Goal: Navigation & Orientation: Find specific page/section

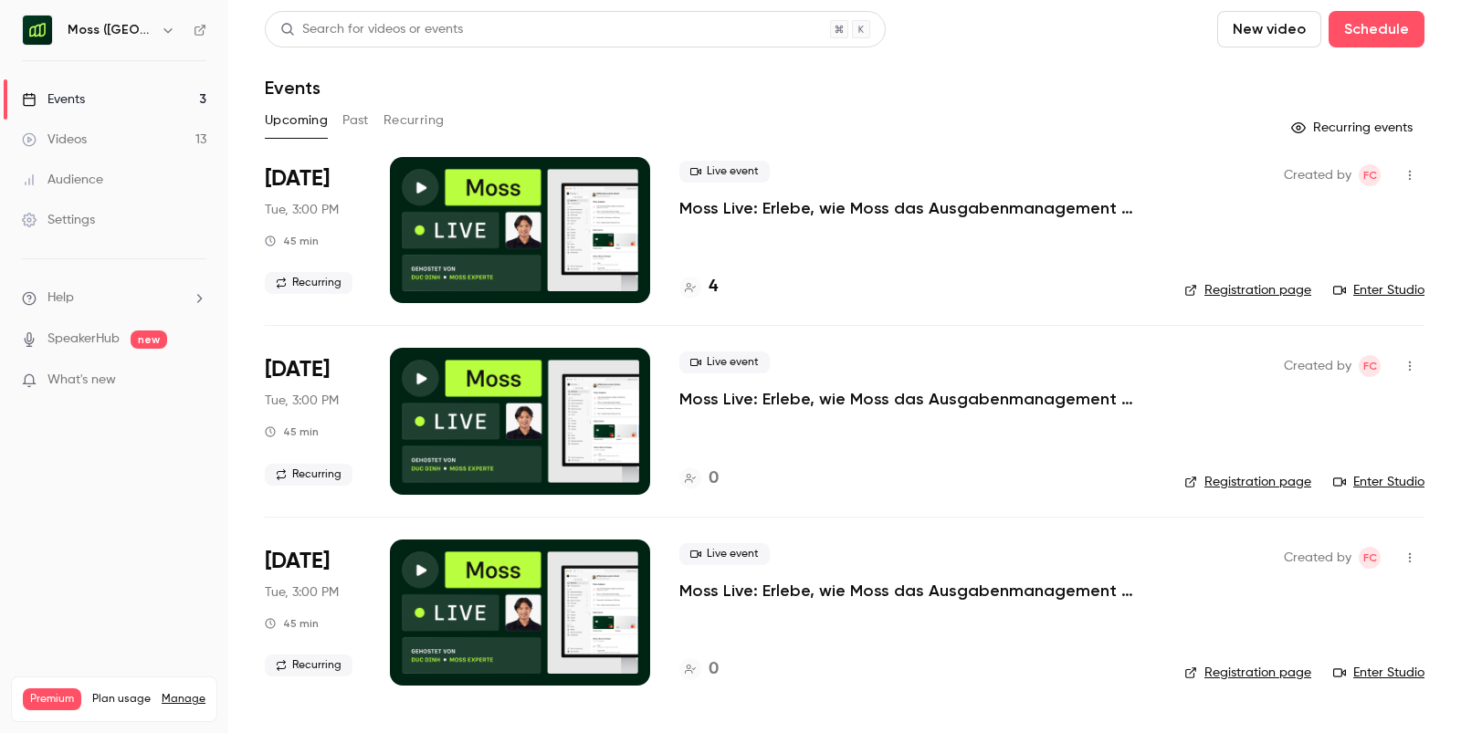
click at [120, 30] on h6 "Moss ([GEOGRAPHIC_DATA])" at bounding box center [111, 30] width 86 height 18
click at [161, 30] on icon "button" at bounding box center [168, 30] width 15 height 15
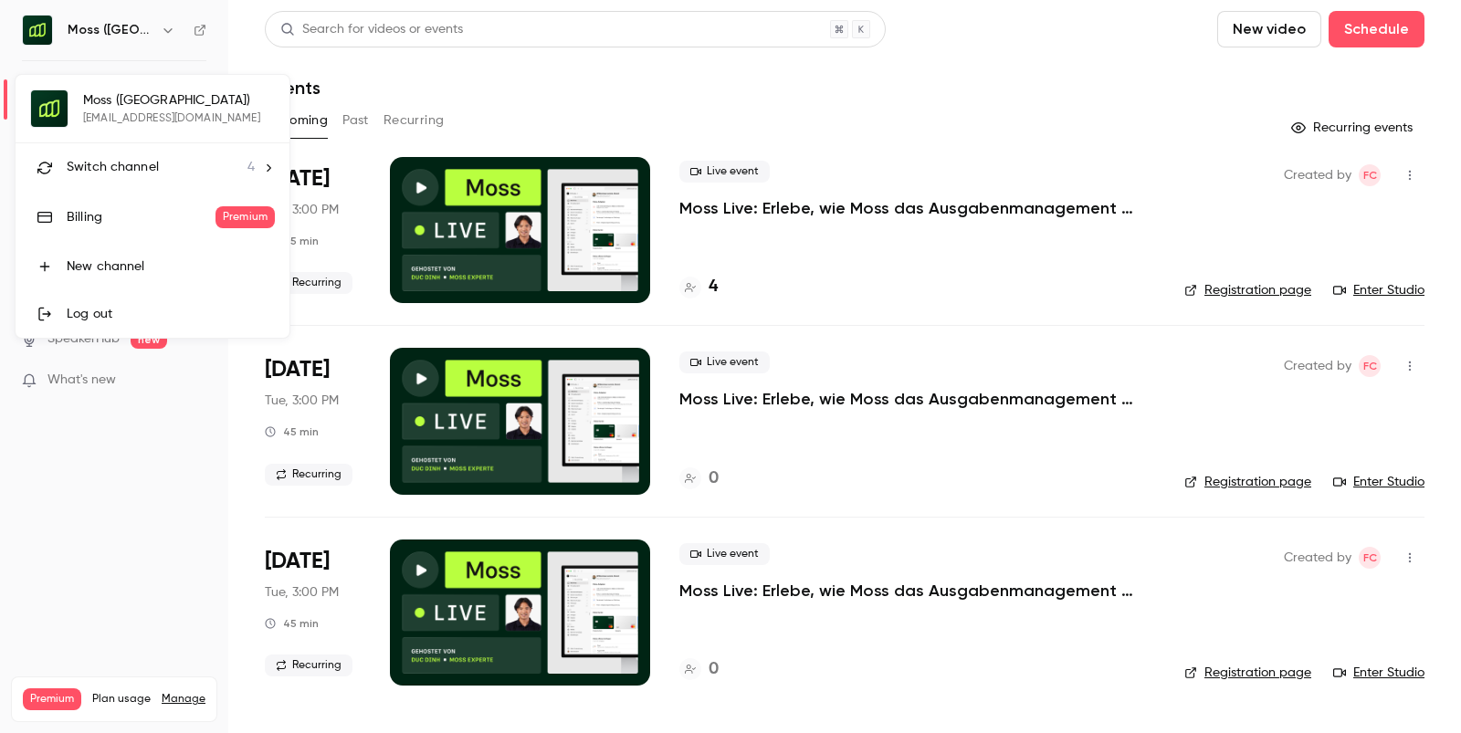
click at [120, 168] on span "Switch channel" at bounding box center [113, 167] width 92 height 19
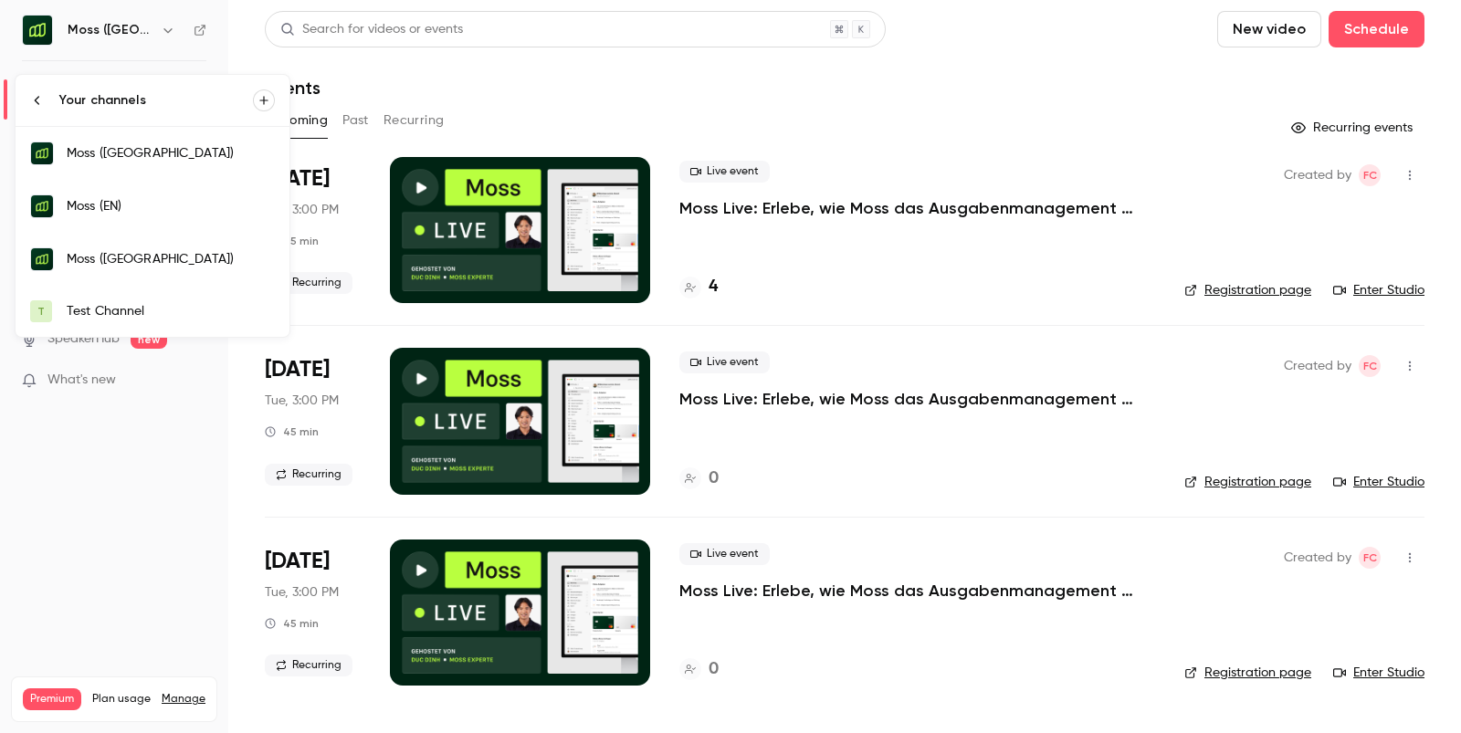
click at [113, 258] on div "Moss ([GEOGRAPHIC_DATA])" at bounding box center [171, 259] width 208 height 18
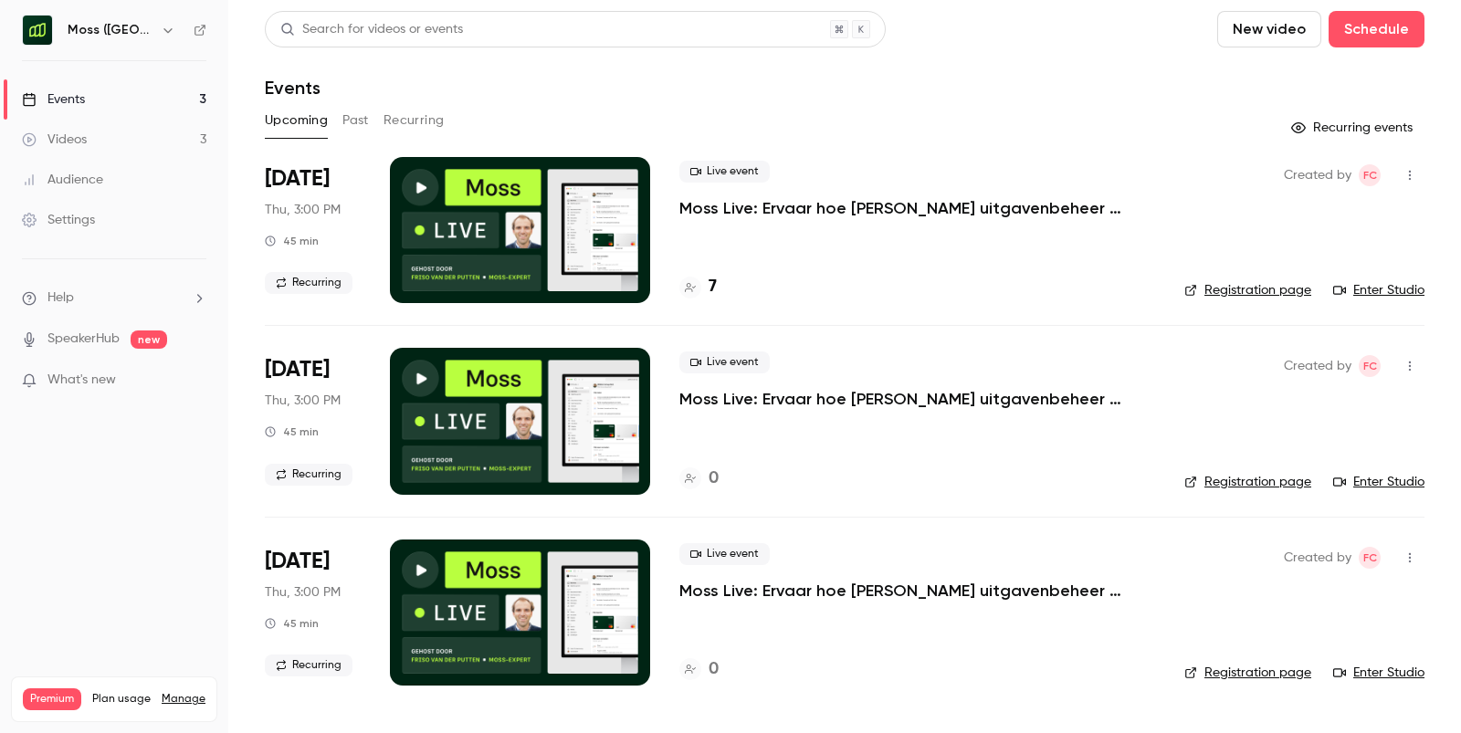
click at [709, 291] on h4 "7" at bounding box center [713, 287] width 8 height 25
